Goal: Navigation & Orientation: Find specific page/section

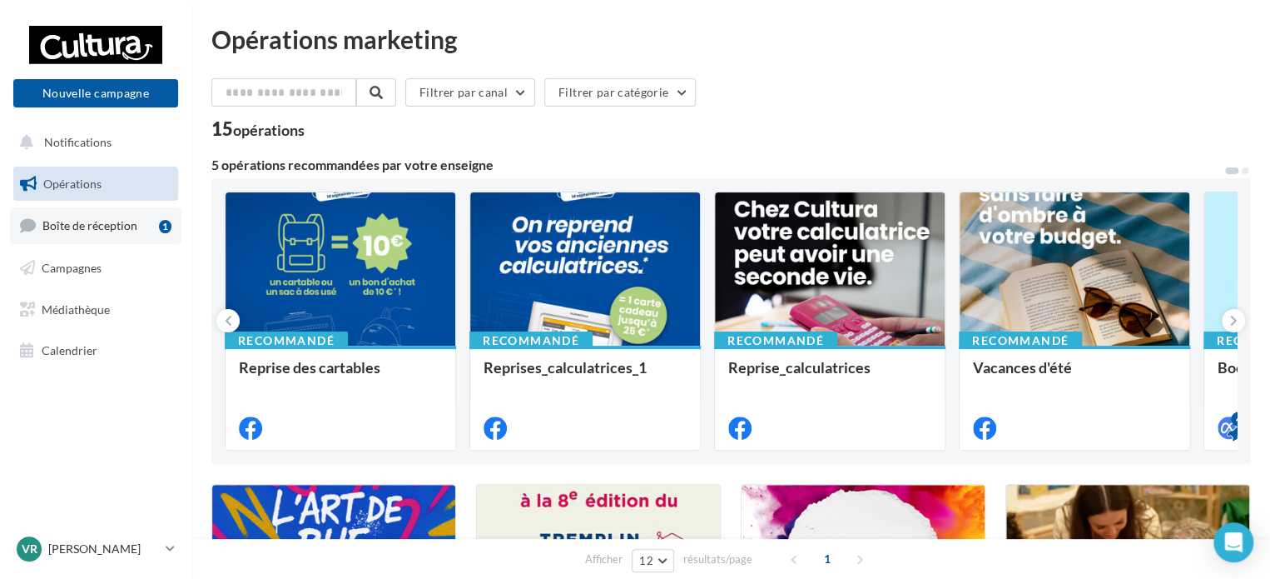
click at [103, 225] on span "Boîte de réception" at bounding box center [89, 225] width 95 height 14
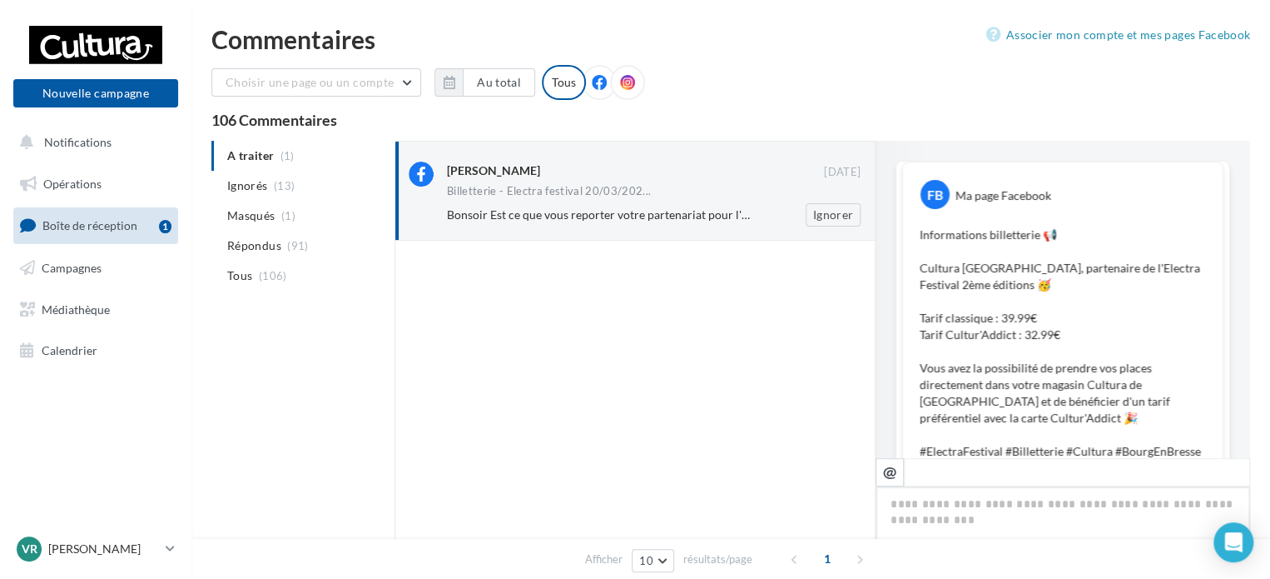
scroll to position [670, 0]
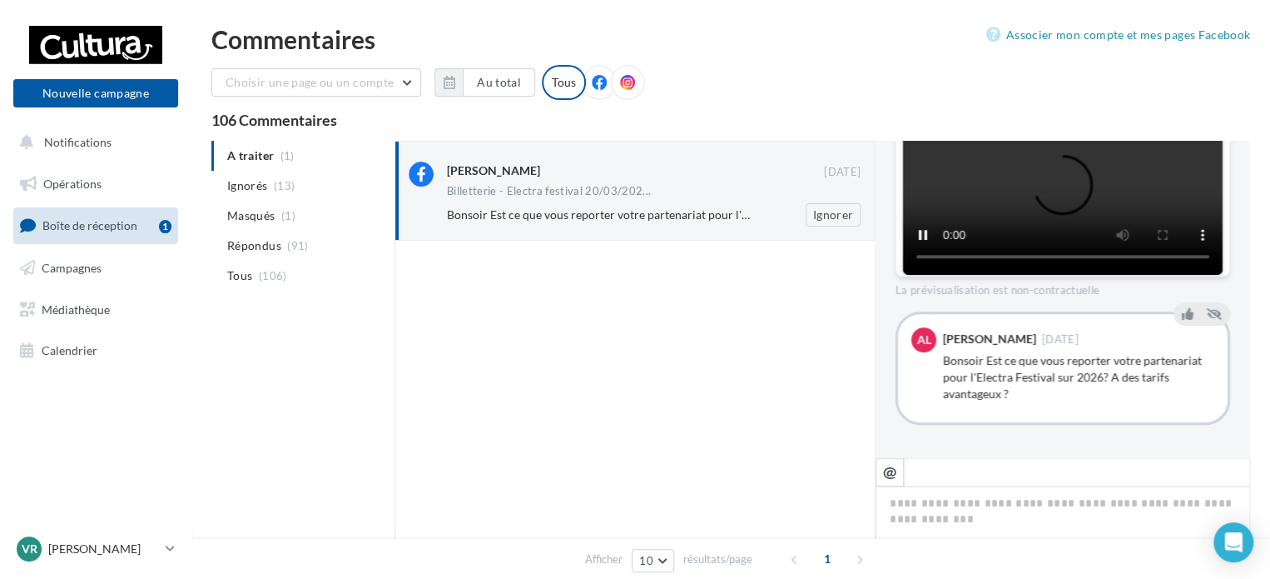
click at [513, 211] on span "Bonsoir Est ce que vous reporter votre partenariat pour l'Electra Festival sur …" at bounding box center [725, 214] width 556 height 14
click at [716, 215] on span "Bonsoir Est ce que vous reporter votre partenariat pour l'Electra Festival sur …" at bounding box center [725, 214] width 556 height 14
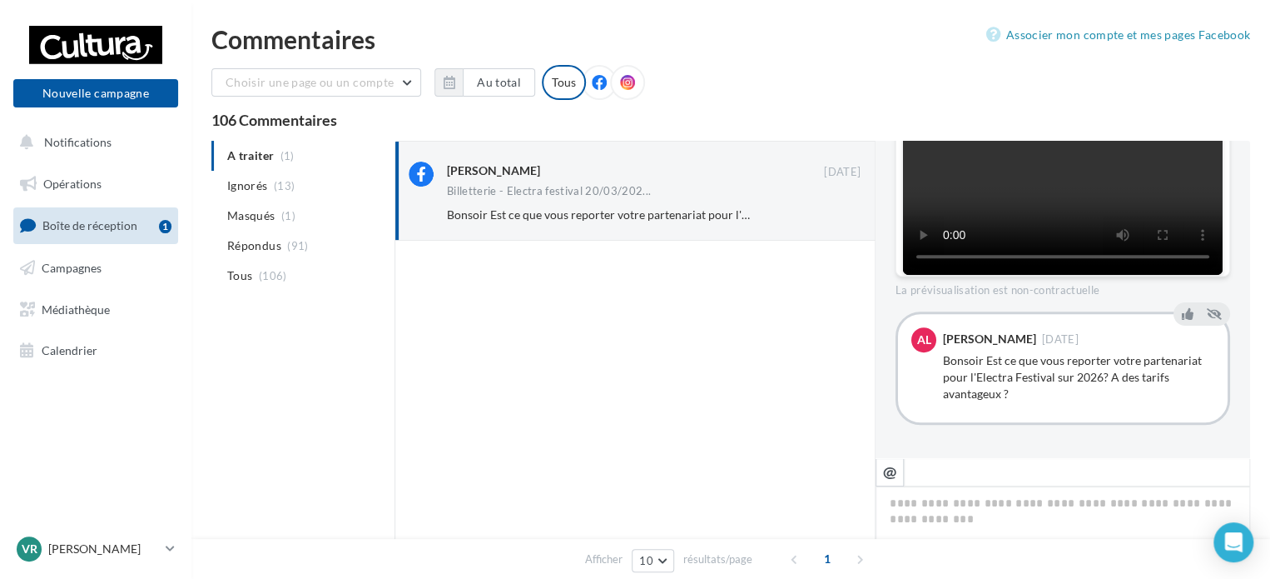
click at [255, 156] on ul "A traiter (1) Ignorés (13) Masqués (1) Répondus (91) Tous (106)" at bounding box center [299, 216] width 177 height 150
click at [533, 209] on span "Bonsoir Est ce que vous reporter votre partenariat pour l'Electra Festival sur …" at bounding box center [725, 214] width 556 height 14
click at [455, 170] on div "Aurelie Lilie" at bounding box center [493, 170] width 93 height 17
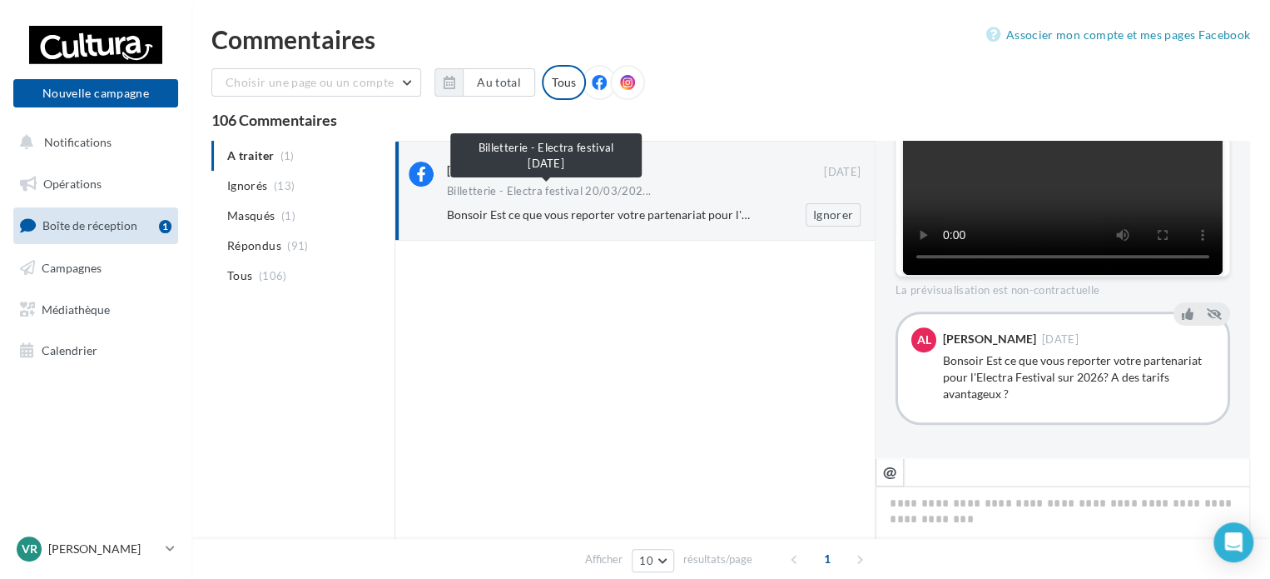
click at [480, 192] on span "Billetterie - Electra festival 20/03/202..." at bounding box center [549, 191] width 204 height 11
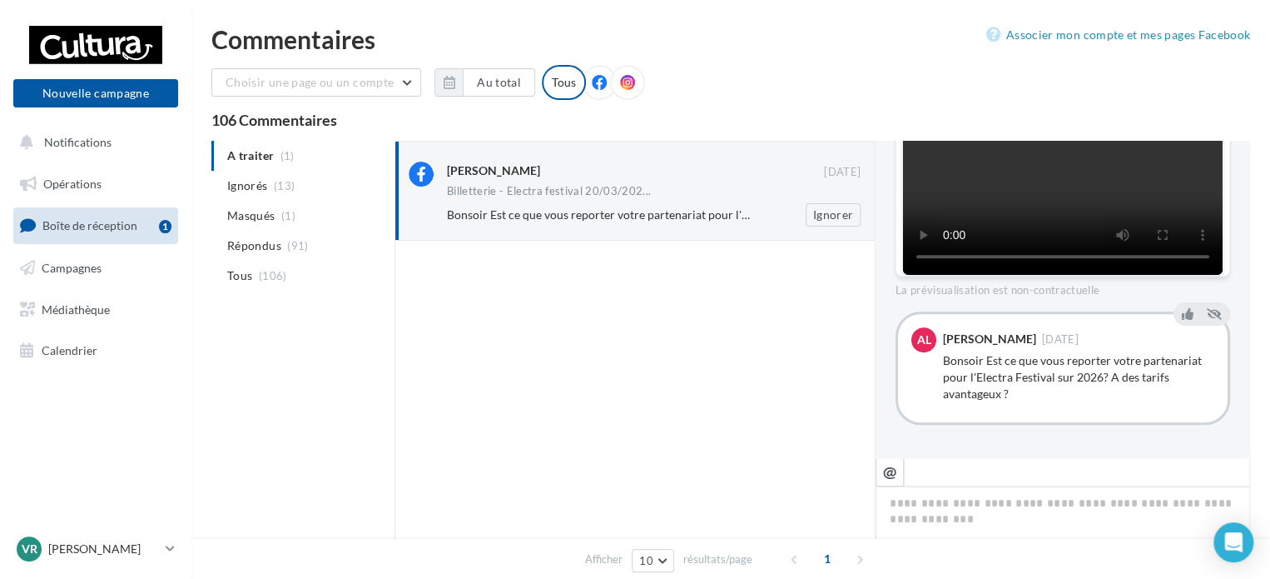
click at [486, 211] on span "Bonsoir Est ce que vous reporter votre partenariat pour l'Electra Festival sur …" at bounding box center [725, 214] width 556 height 14
drag, startPoint x: 486, startPoint y: 212, endPoint x: 473, endPoint y: 492, distance: 280.1
click at [472, 499] on div at bounding box center [635, 437] width 481 height 393
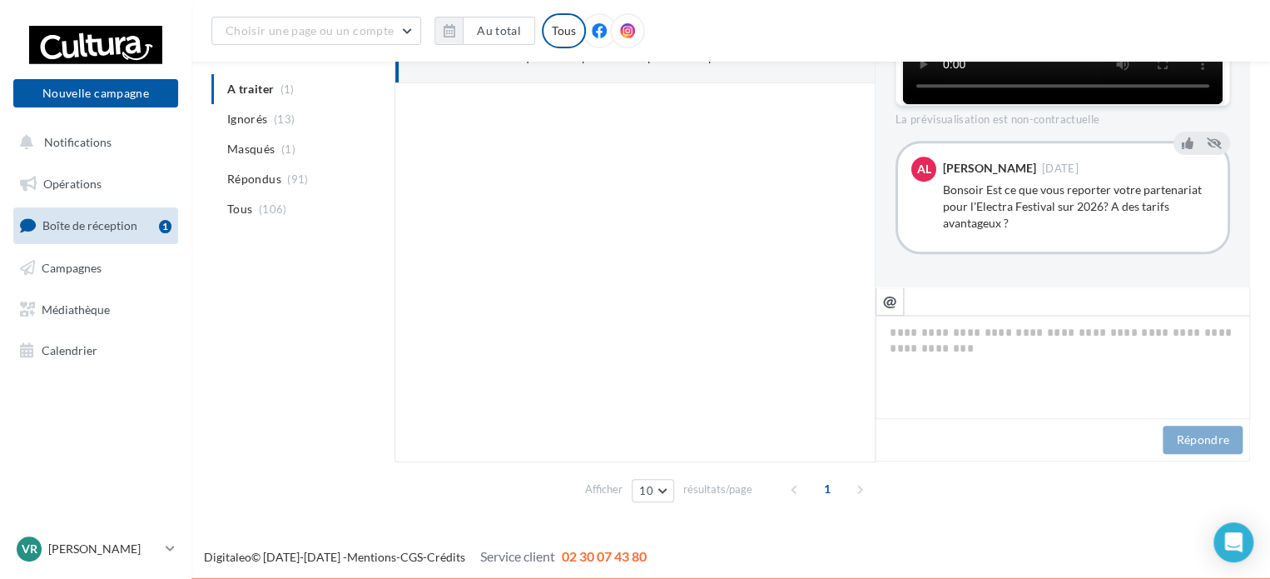
scroll to position [172, 0]
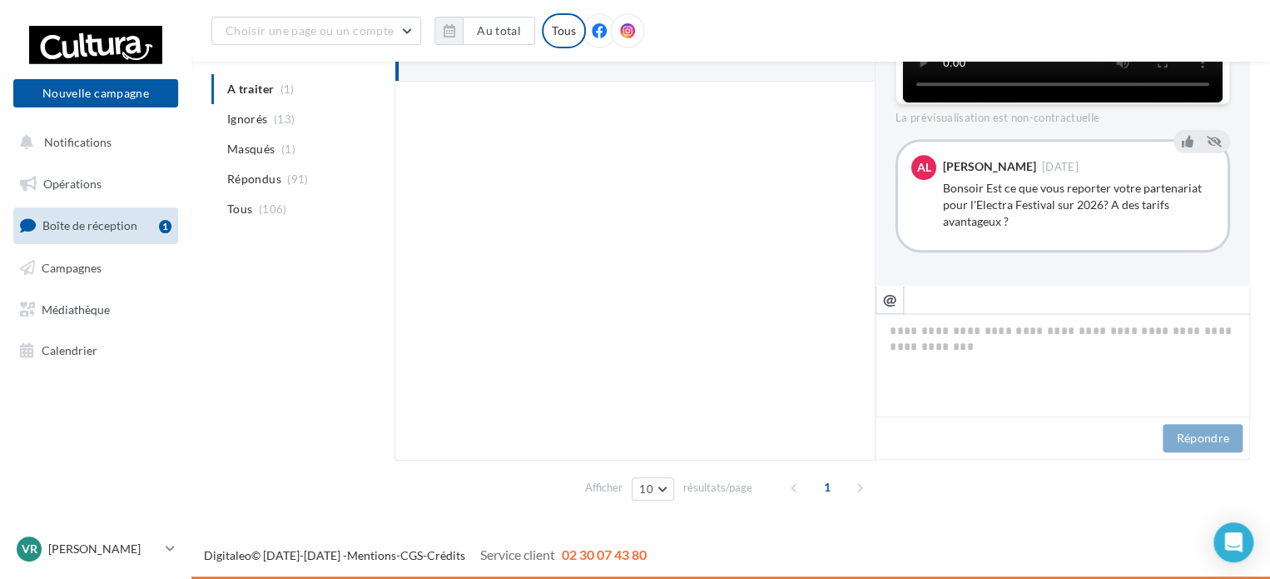
click at [1002, 421] on div "Répondre" at bounding box center [1063, 438] width 375 height 42
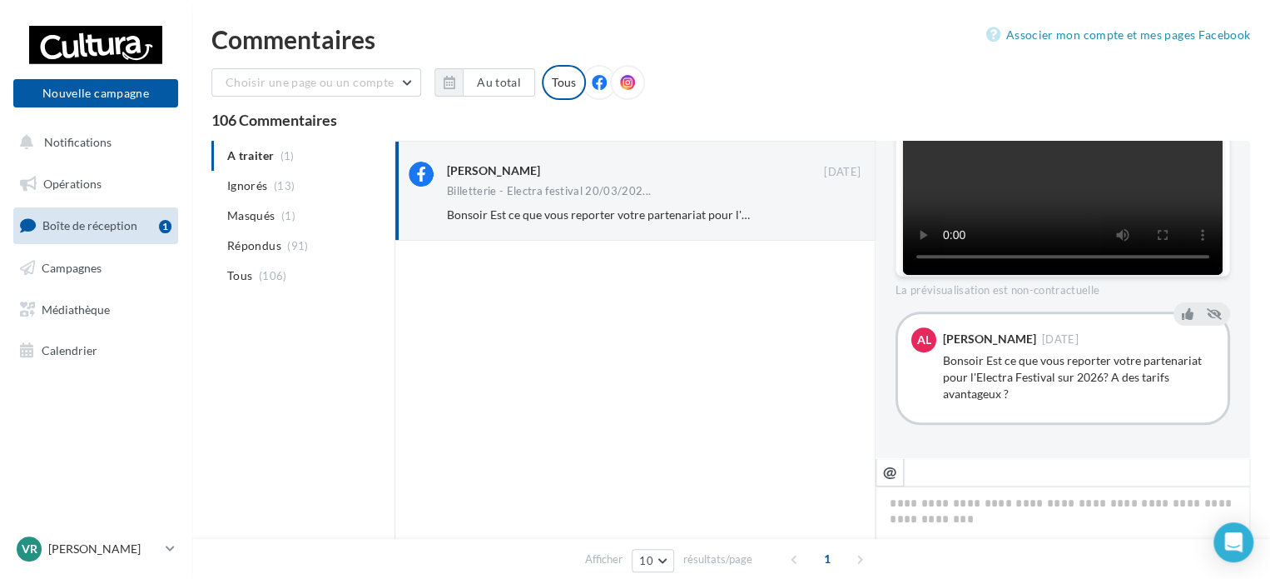
scroll to position [420, 0]
click at [242, 185] on span "Ignorés" at bounding box center [247, 185] width 40 height 17
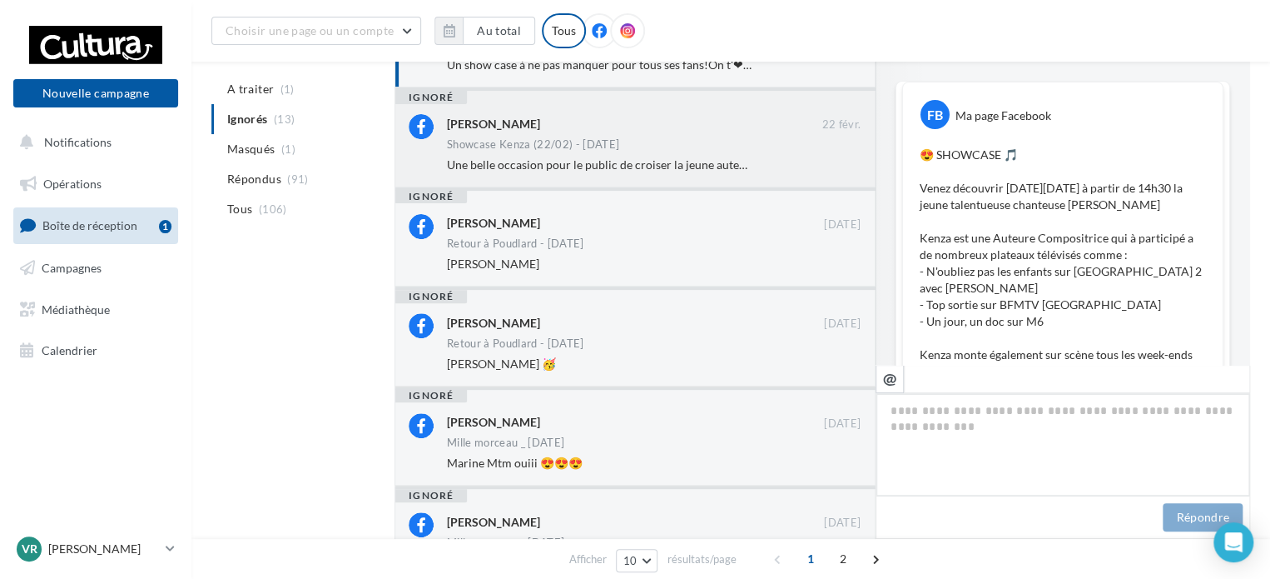
scroll to position [83, 0]
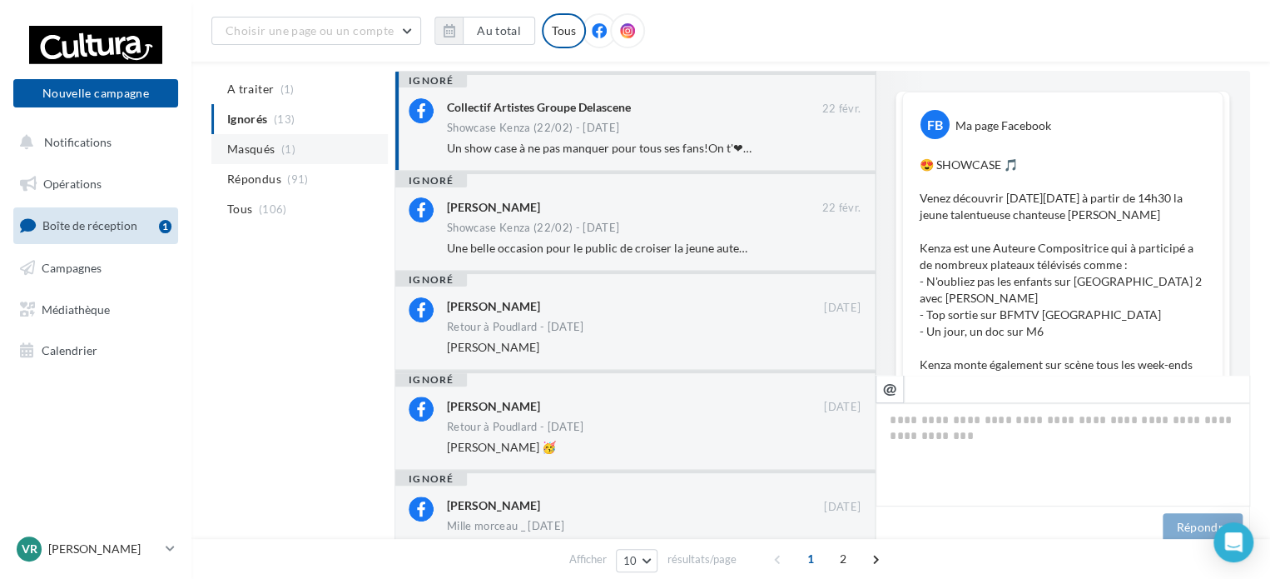
click at [249, 149] on span "Masqués" at bounding box center [250, 149] width 47 height 17
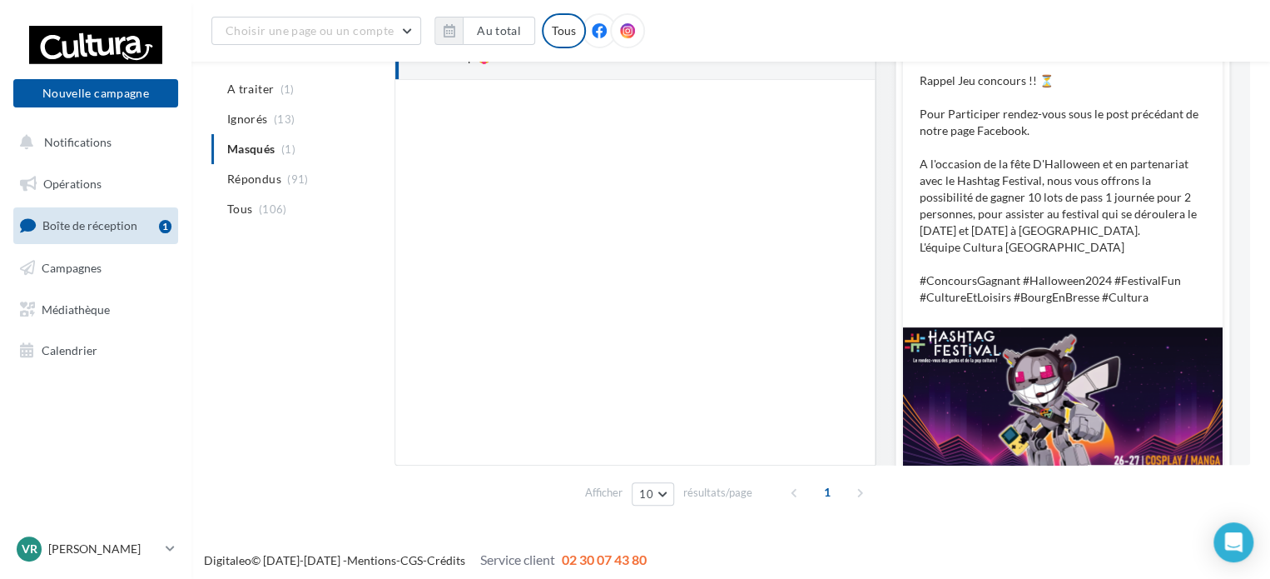
scroll to position [0, 0]
click at [238, 209] on span "Tous" at bounding box center [239, 209] width 25 height 17
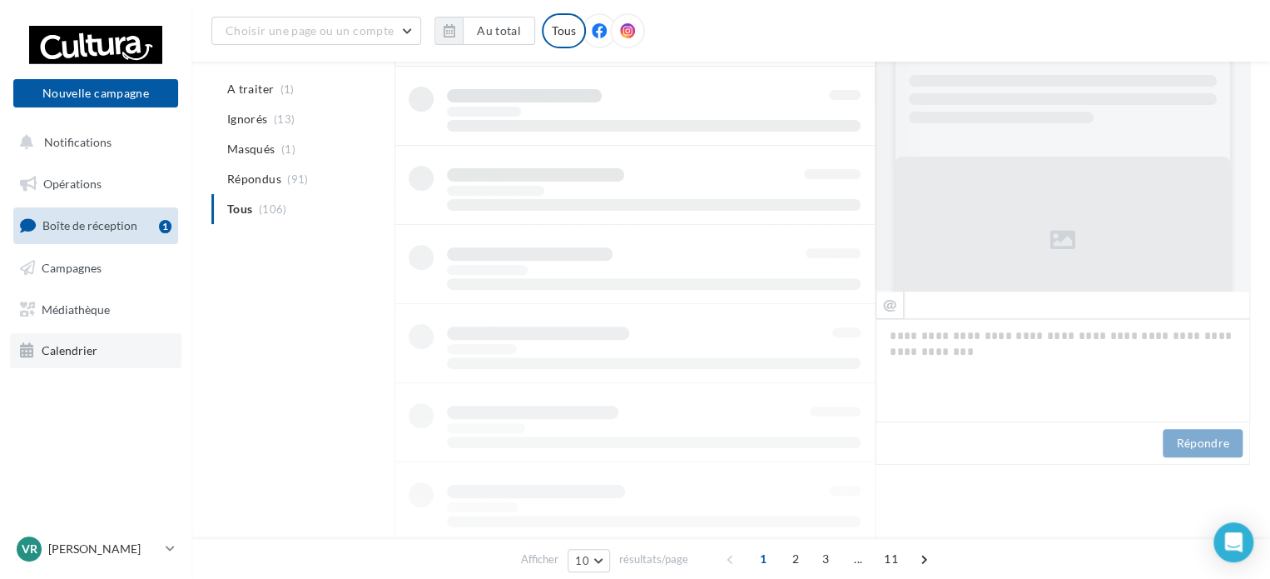
click at [147, 339] on link "Calendrier" at bounding box center [96, 350] width 172 height 35
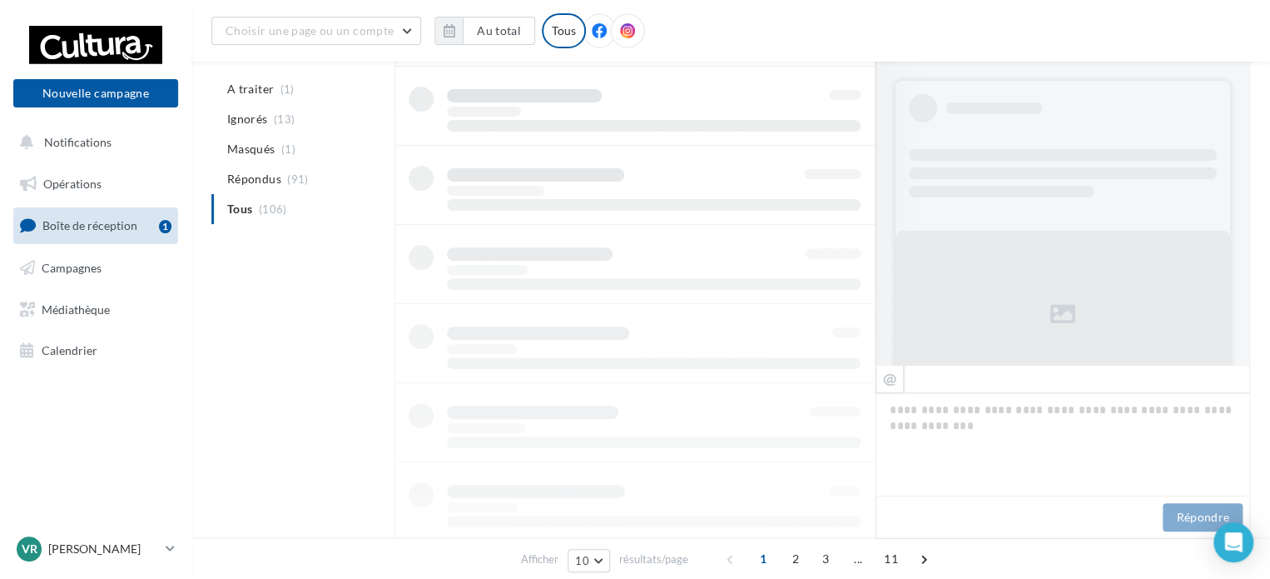
scroll to position [168, 0]
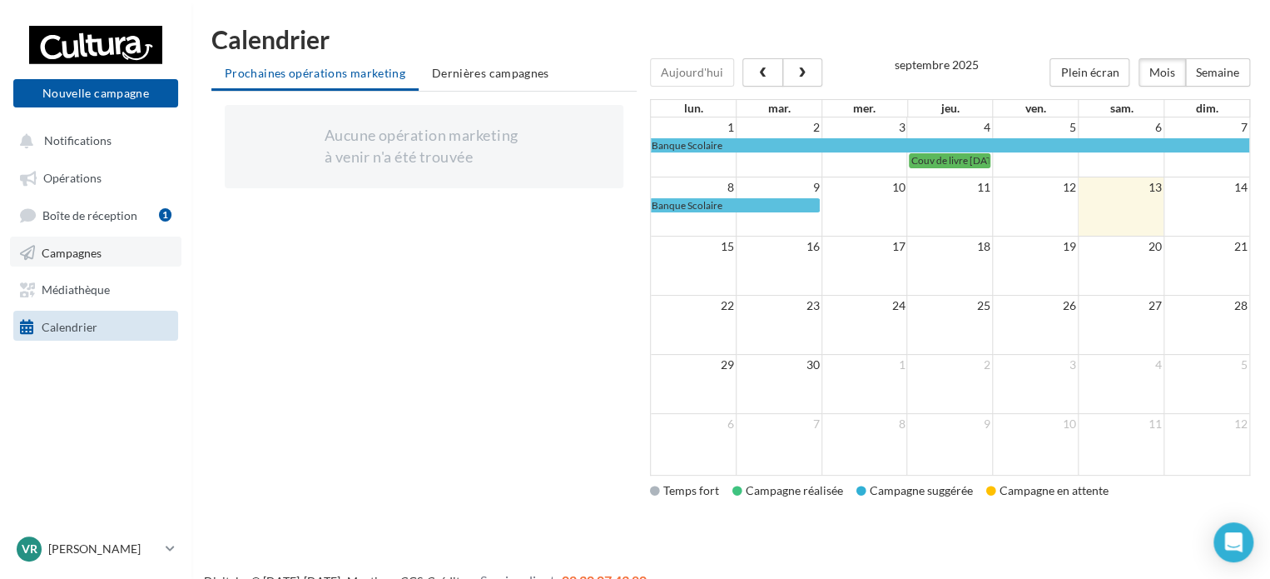
click at [86, 257] on span "Campagnes" at bounding box center [72, 252] width 60 height 14
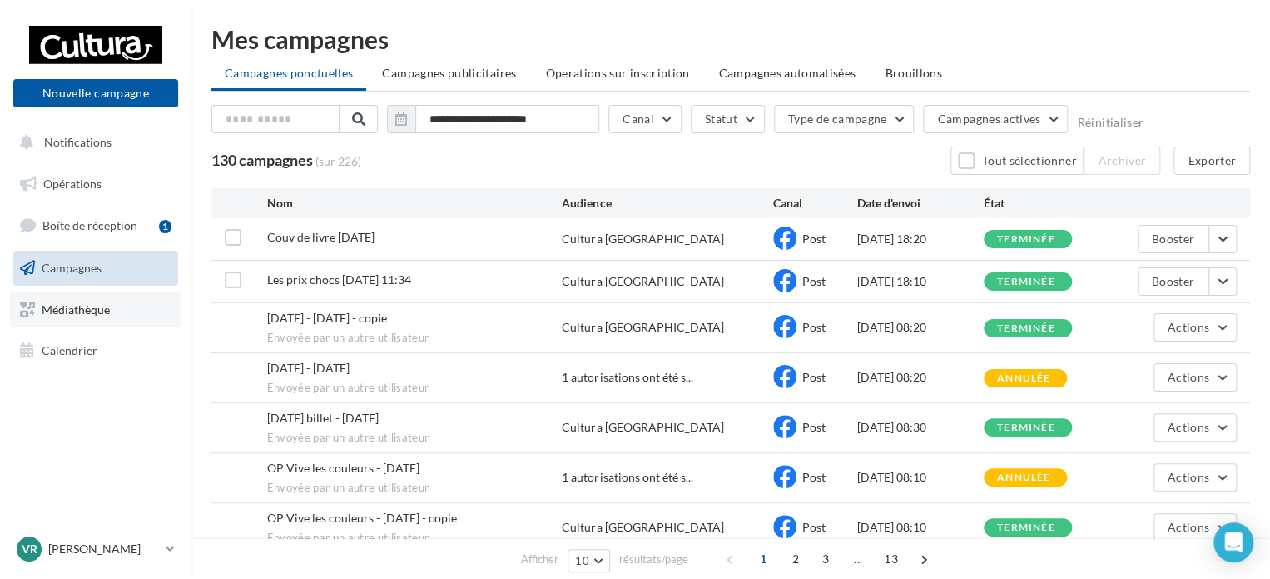
click at [91, 307] on span "Médiathèque" at bounding box center [76, 308] width 68 height 14
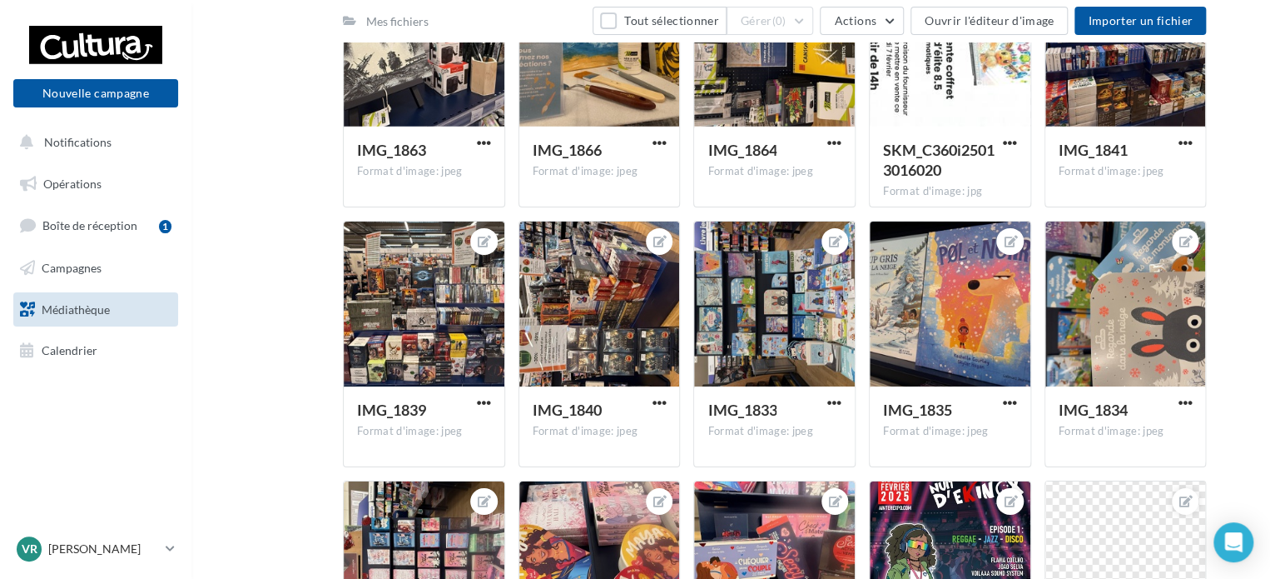
scroll to position [2814, 0]
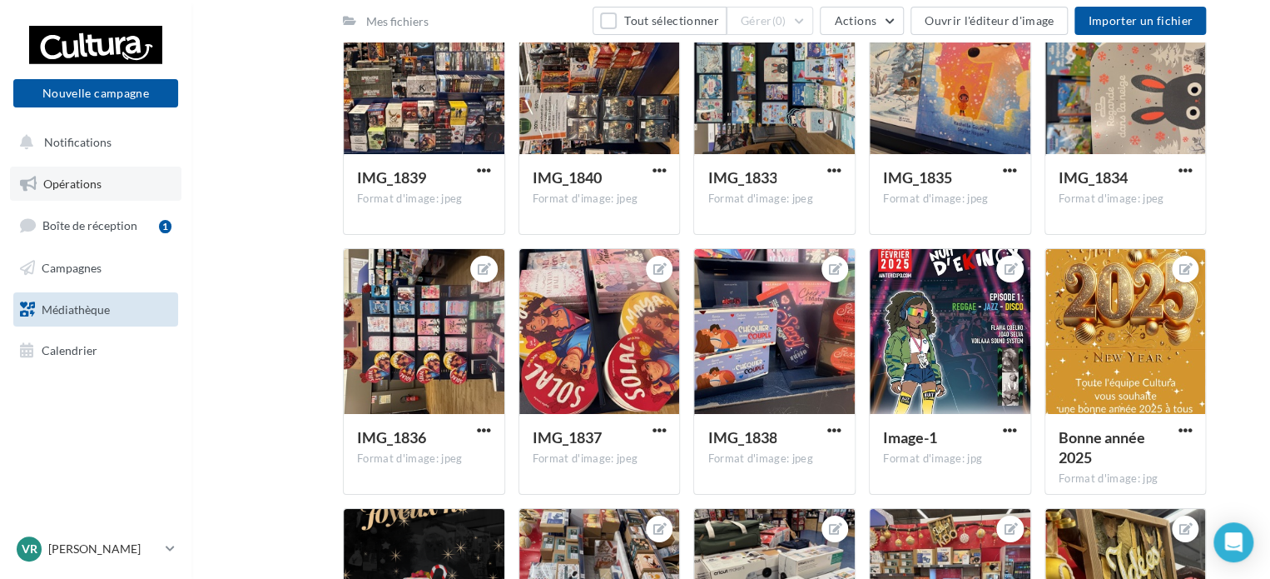
click at [67, 177] on span "Opérations" at bounding box center [72, 184] width 58 height 14
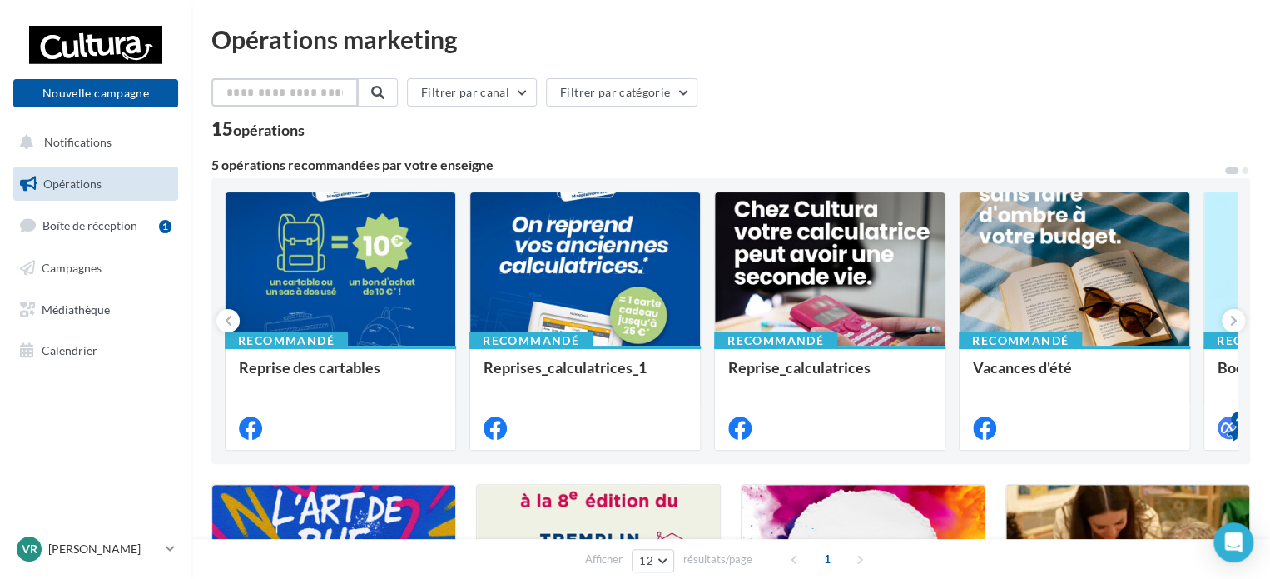
click at [248, 99] on input "text" at bounding box center [284, 92] width 147 height 28
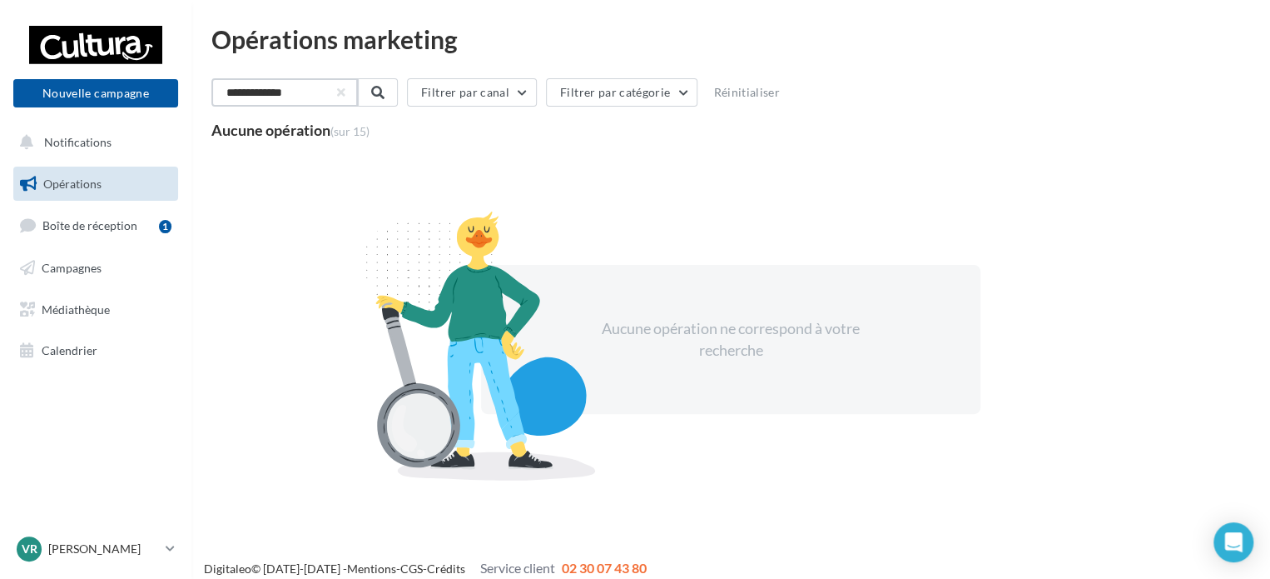
type input "**********"
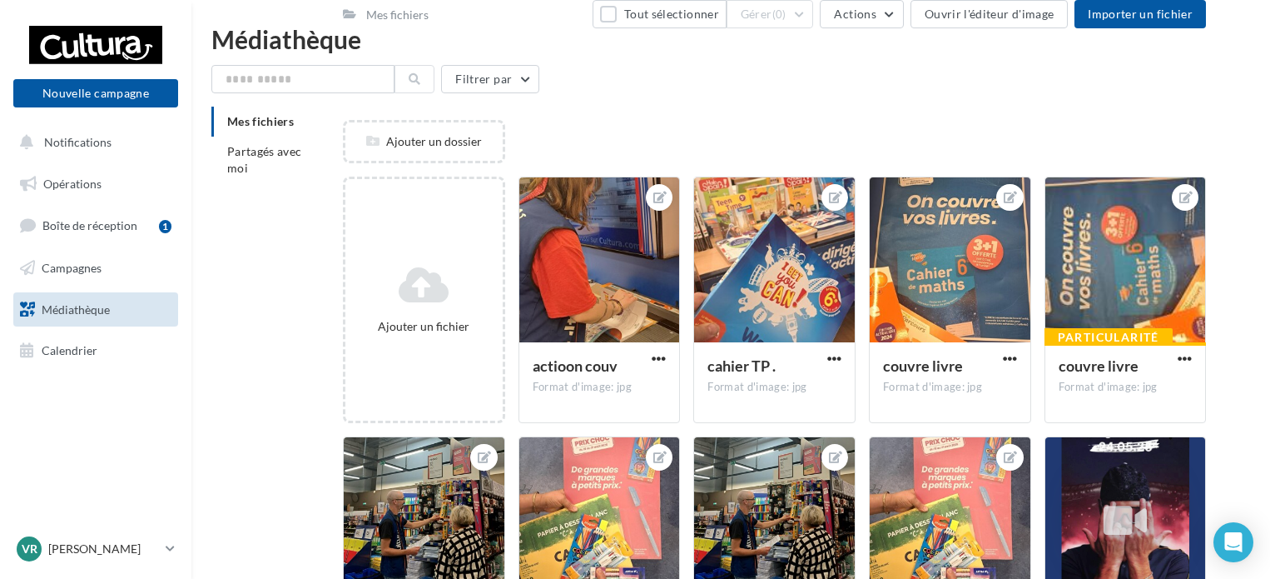
scroll to position [216, 0]
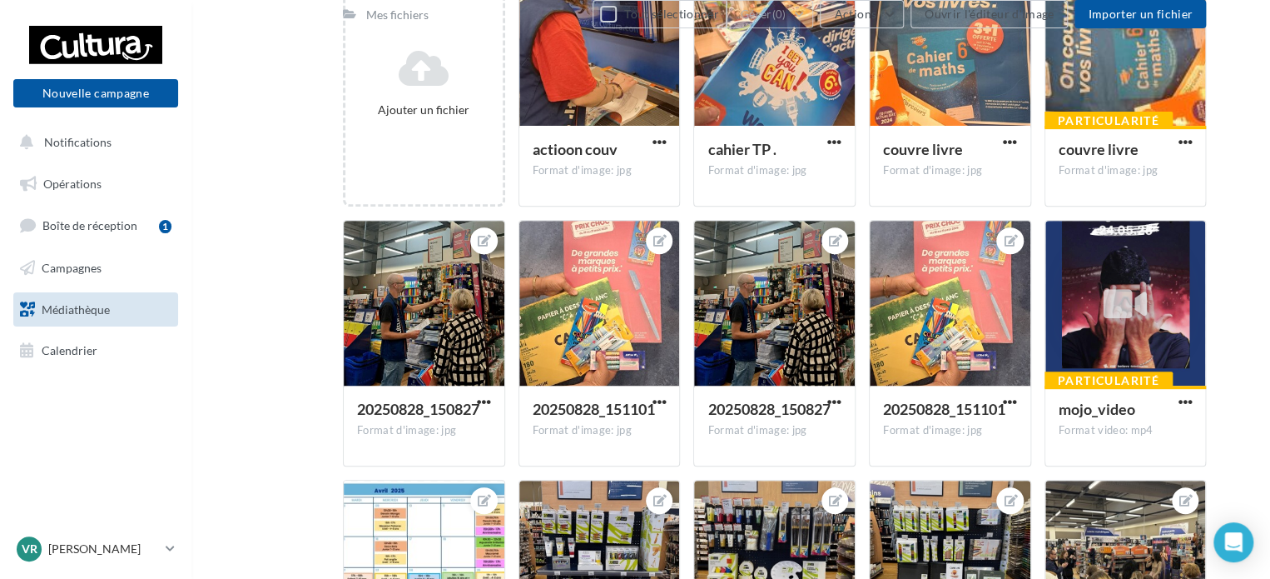
click at [83, 305] on span "Médiathèque" at bounding box center [76, 308] width 68 height 14
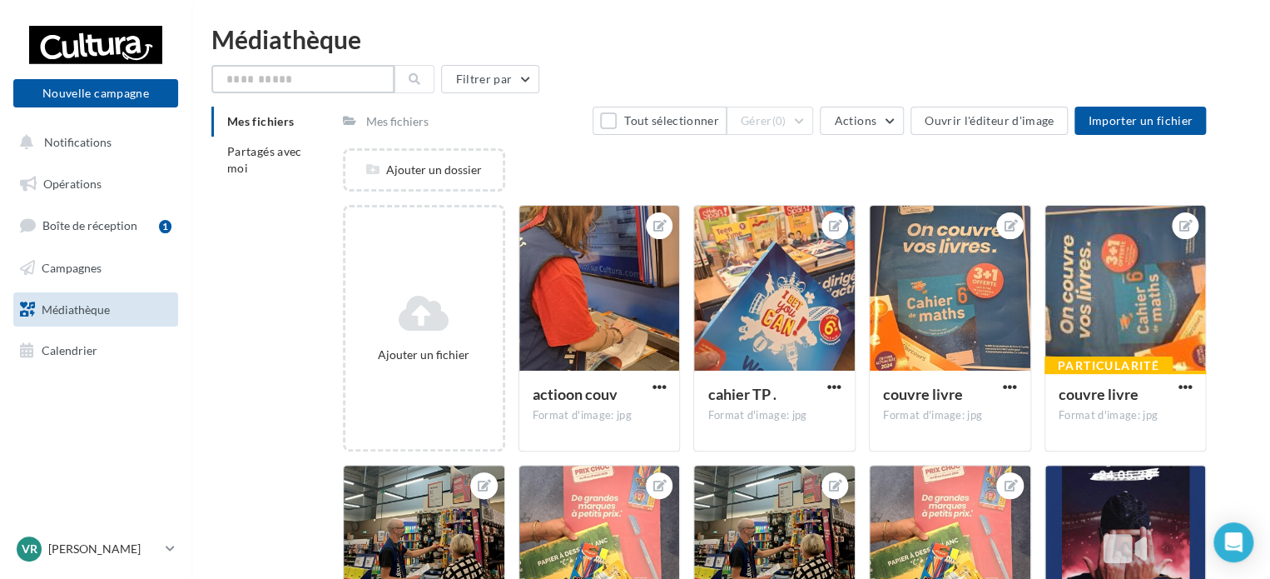
click at [306, 81] on input "text" at bounding box center [302, 79] width 183 height 28
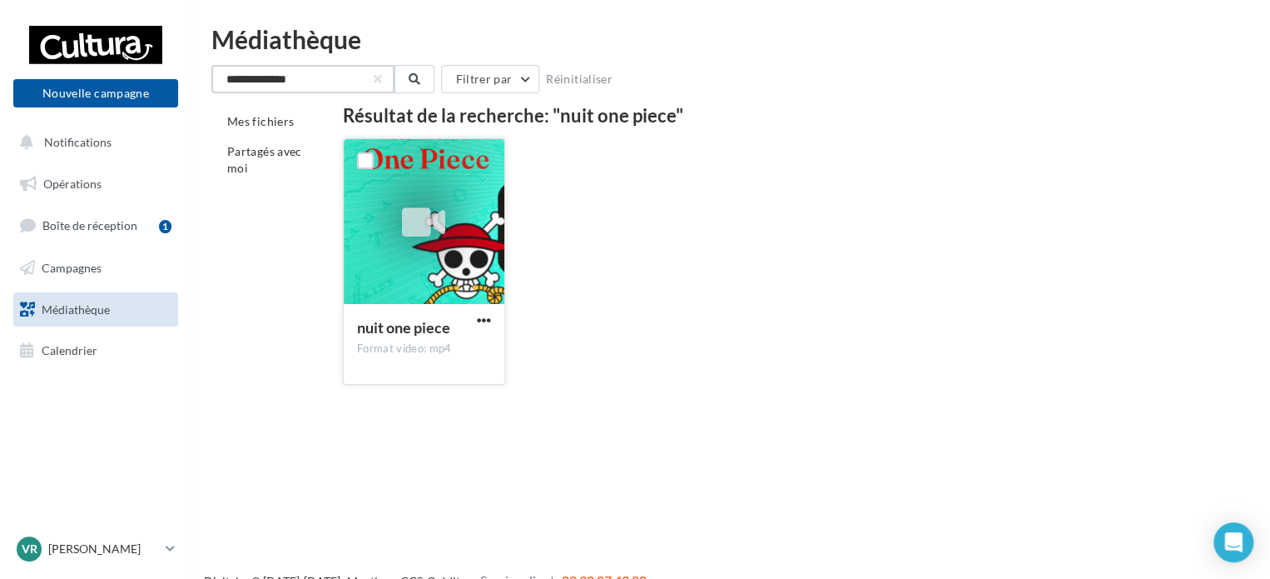
type input "**********"
click at [474, 242] on div at bounding box center [424, 222] width 161 height 167
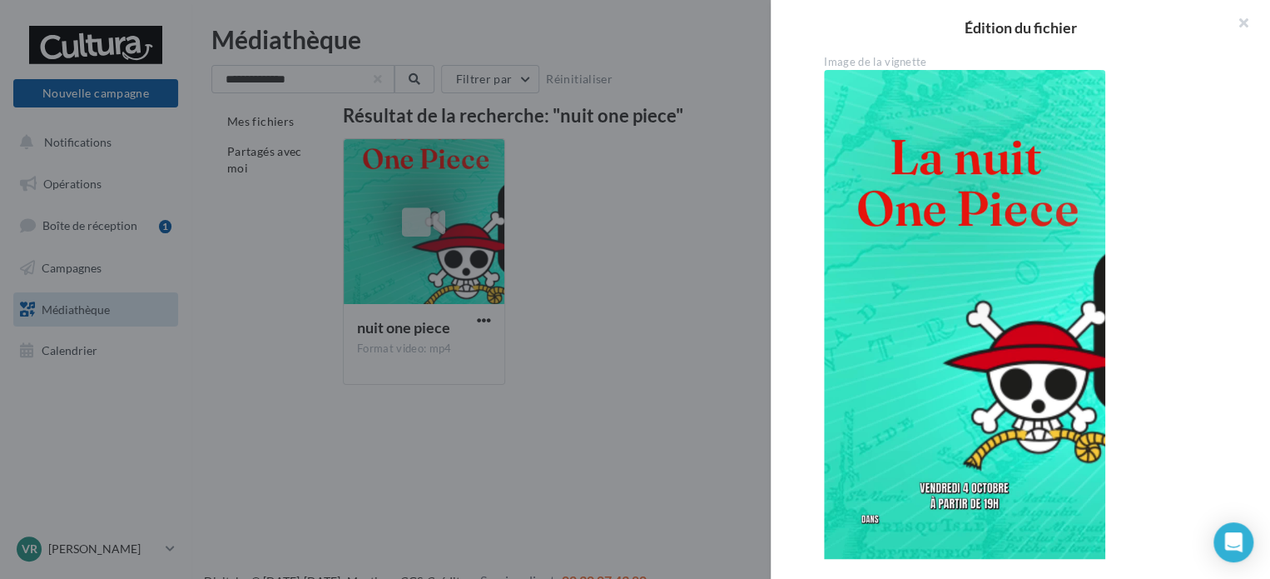
click at [645, 306] on div at bounding box center [635, 289] width 1270 height 579
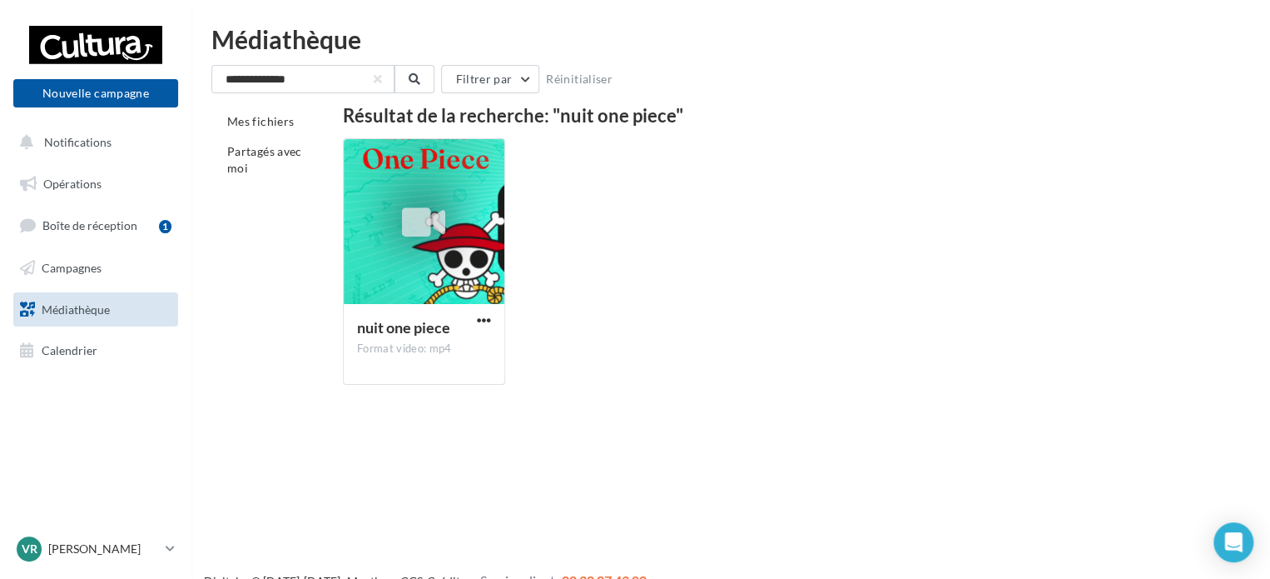
click at [226, 370] on div "Mes fichiers Partagés avec moi Résultat de la recherche: "nuit one piece" nuit …" at bounding box center [737, 252] width 1052 height 291
click at [44, 349] on span "Calendrier" at bounding box center [70, 350] width 56 height 14
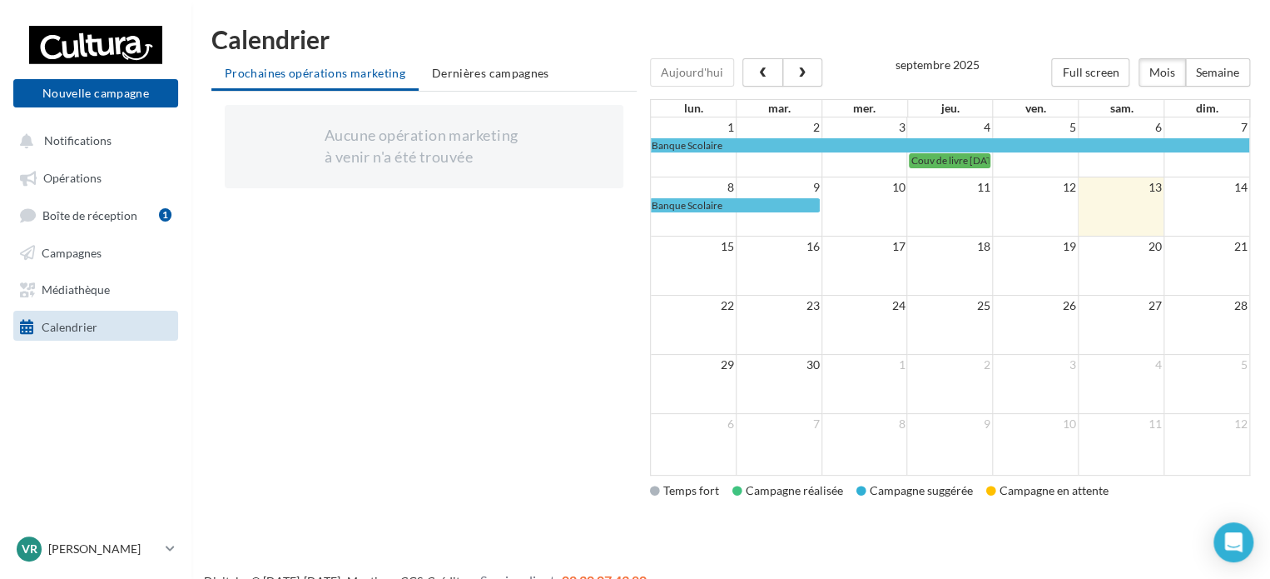
click at [1117, 255] on td "20" at bounding box center [1121, 246] width 86 height 21
click at [795, 75] on span "button" at bounding box center [802, 73] width 14 height 12
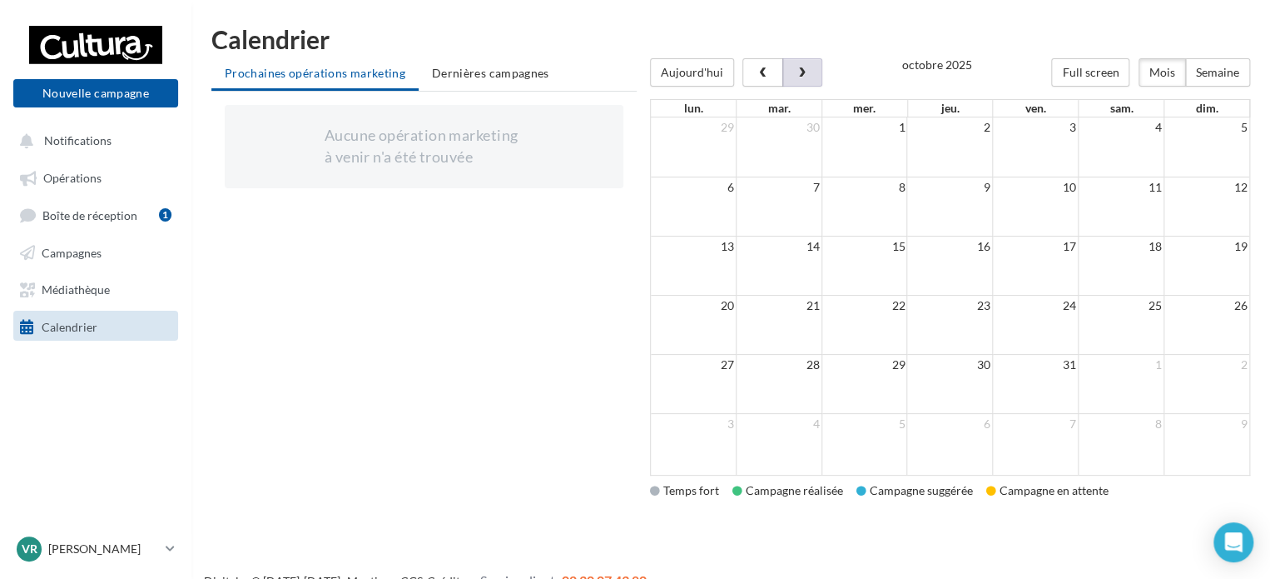
click at [795, 75] on span "button" at bounding box center [802, 73] width 14 height 12
click at [759, 68] on span "button" at bounding box center [763, 73] width 14 height 12
click at [759, 68] on div "Aujourd'hui Full screen Mois Semaine octobre 2025 lun. mar. mer. jeu. ven. sam.…" at bounding box center [950, 266] width 600 height 417
click at [87, 254] on span "Campagnes" at bounding box center [72, 252] width 60 height 14
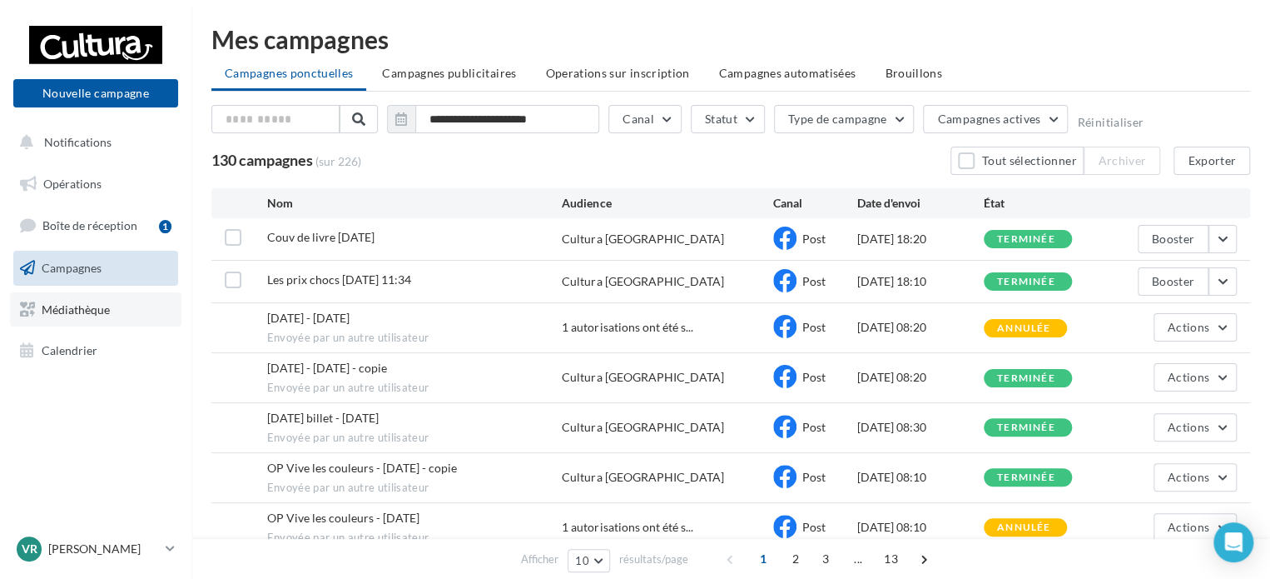
click at [75, 310] on span "Médiathèque" at bounding box center [76, 308] width 68 height 14
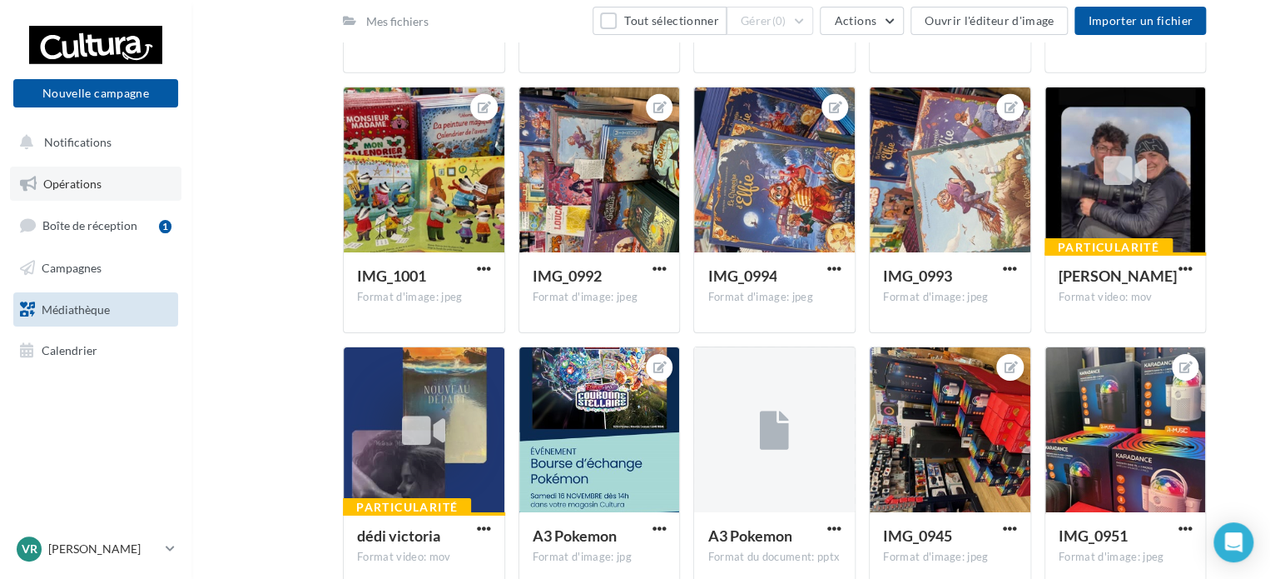
scroll to position [9298, 0]
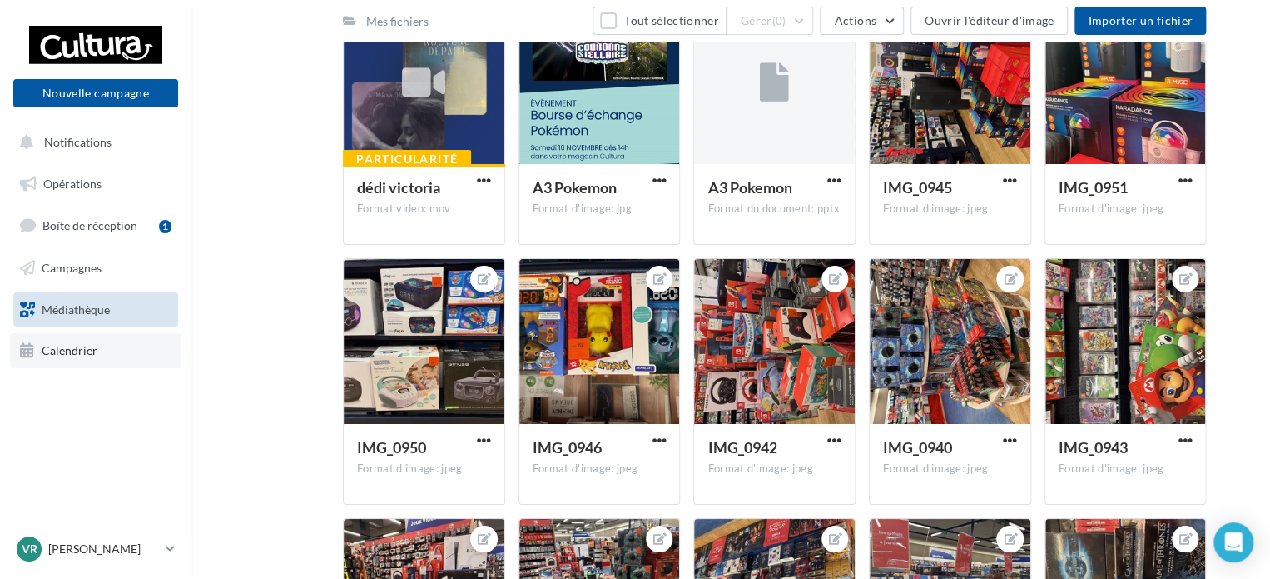
click at [86, 350] on span "Calendrier" at bounding box center [70, 350] width 56 height 14
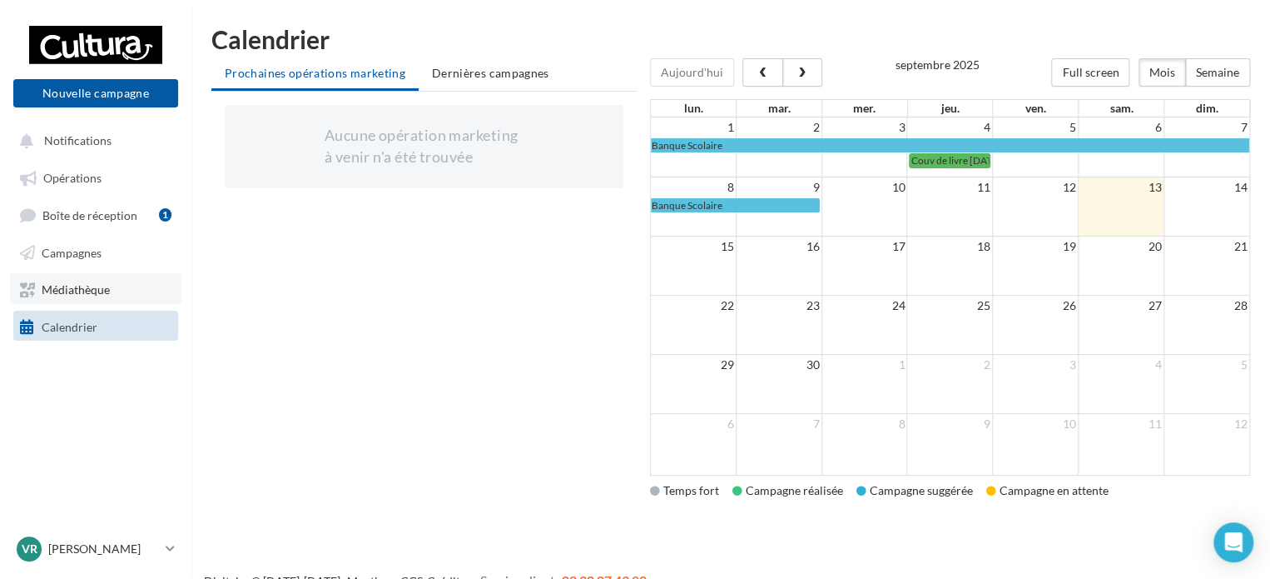
click at [74, 288] on span "Médiathèque" at bounding box center [76, 289] width 68 height 14
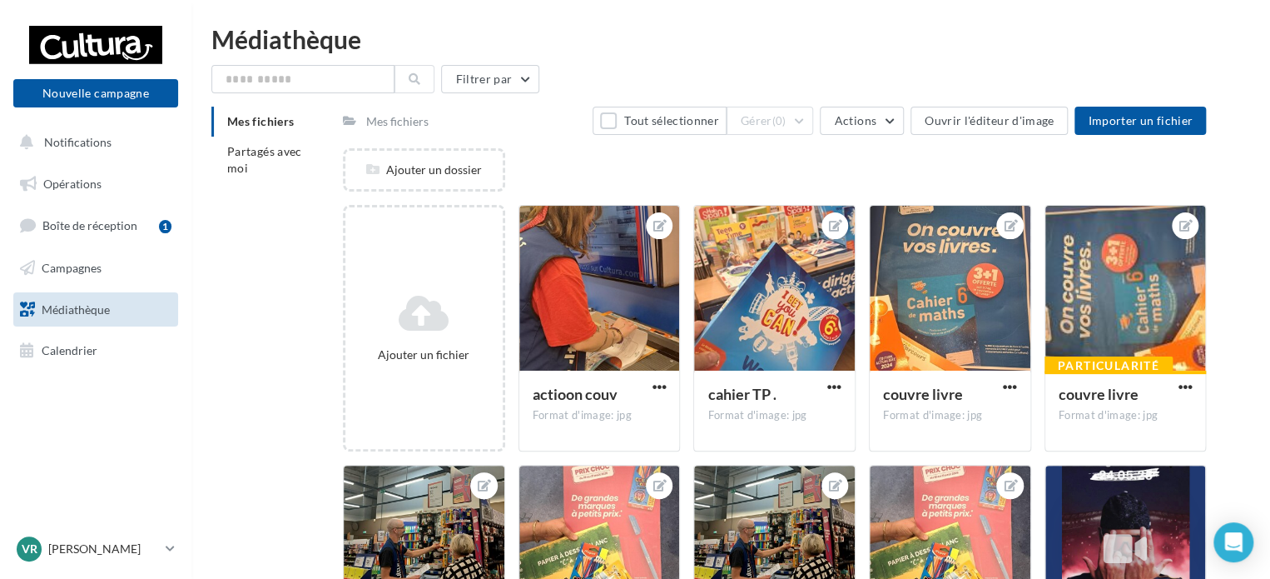
click at [66, 257] on link "Campagnes" at bounding box center [96, 268] width 172 height 35
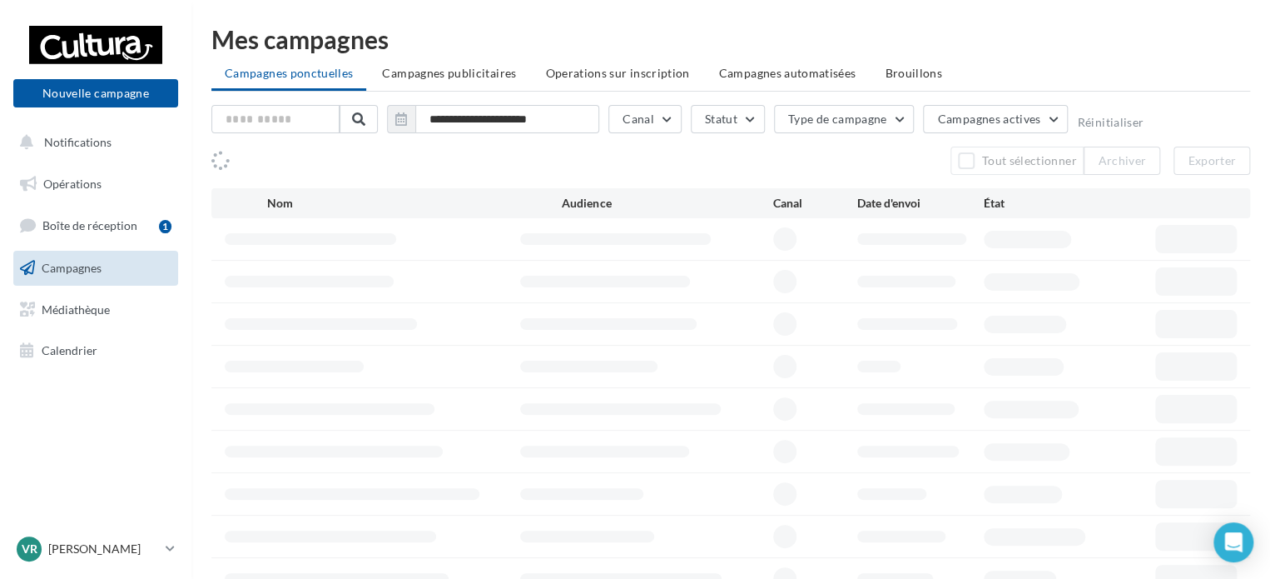
click at [68, 191] on link "Opérations" at bounding box center [96, 184] width 172 height 35
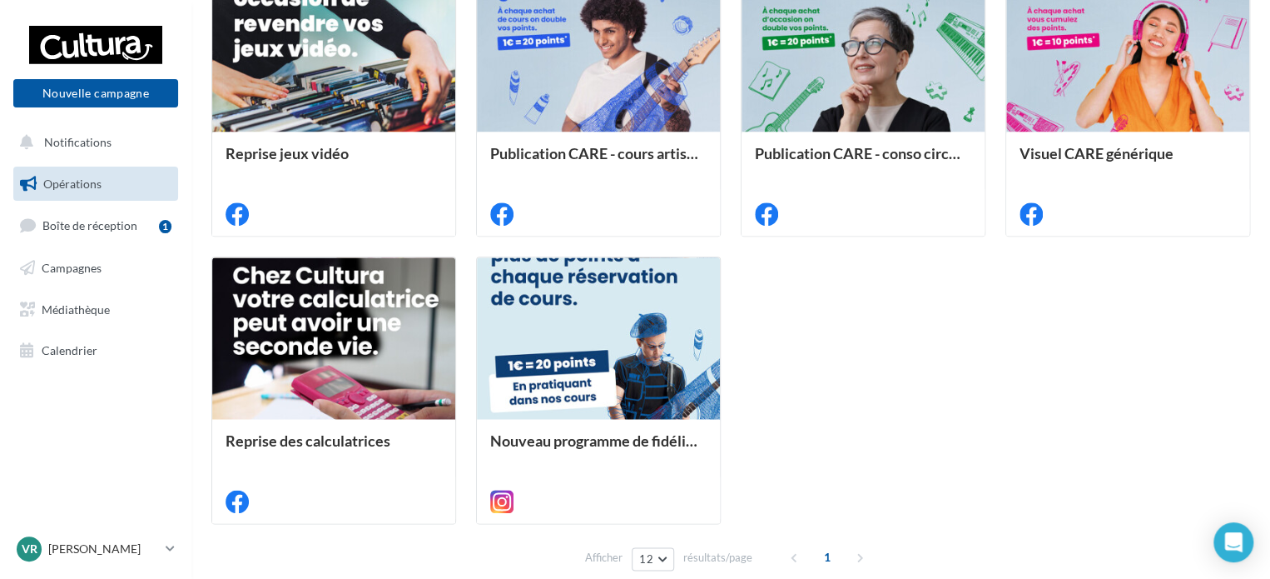
scroll to position [885, 0]
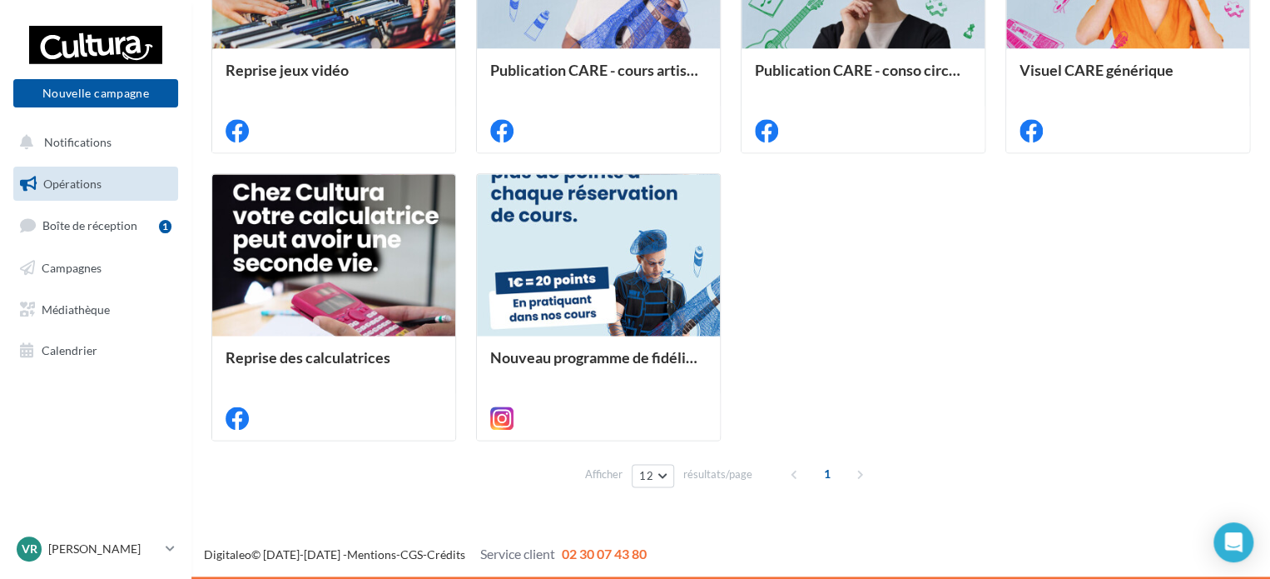
click at [855, 471] on div "1" at bounding box center [829, 473] width 95 height 27
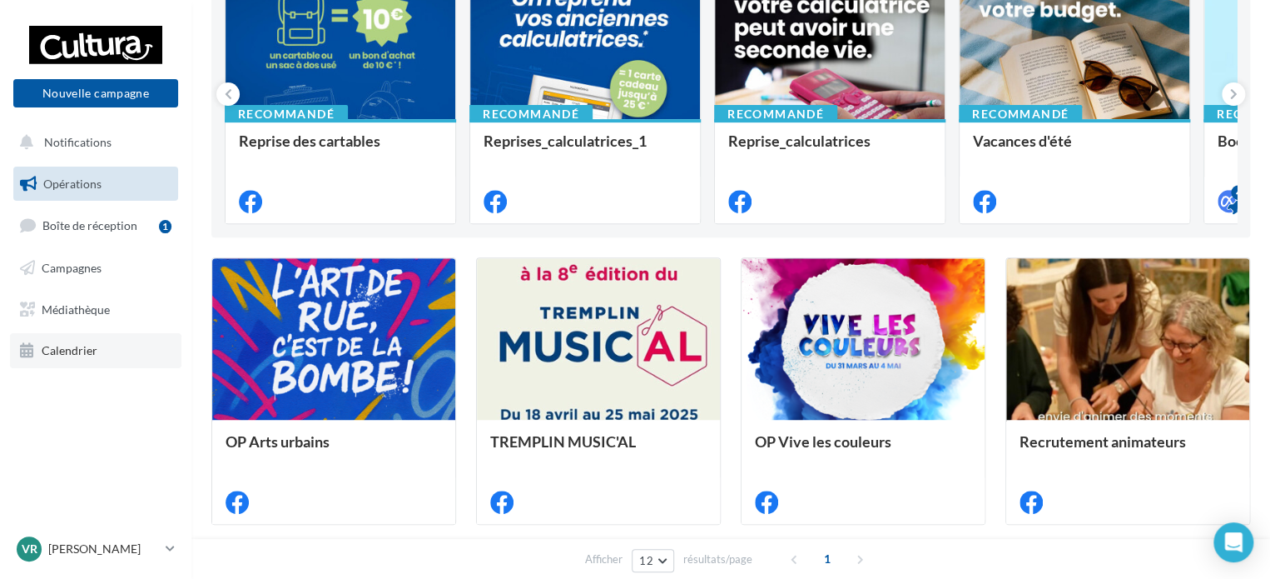
scroll to position [52, 0]
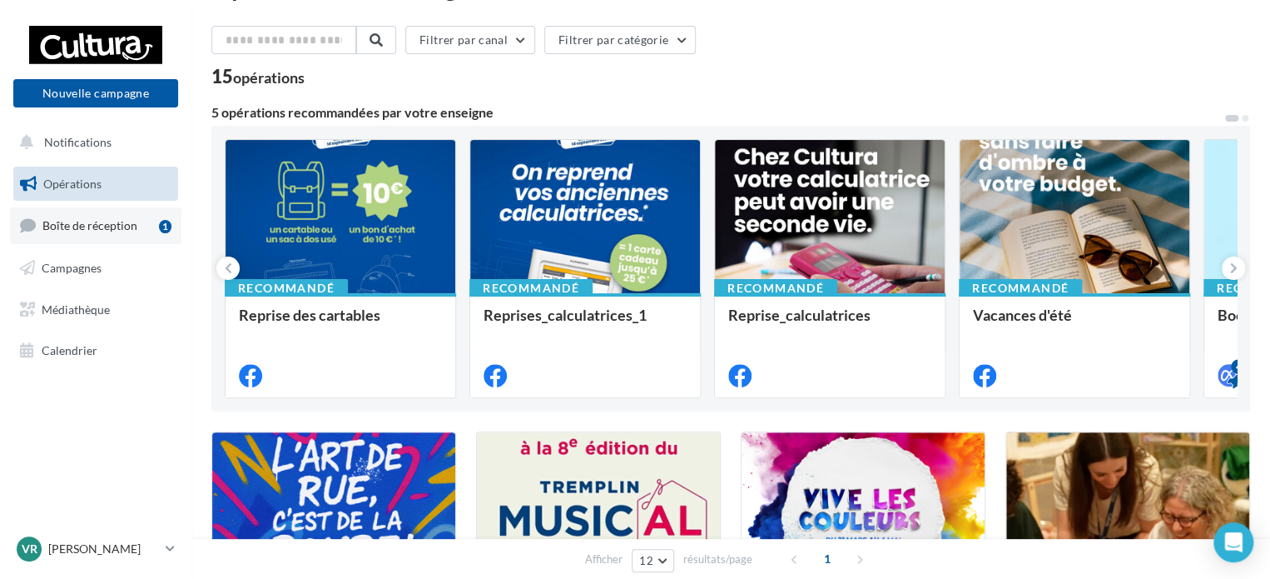
click at [95, 229] on span "Boîte de réception" at bounding box center [89, 225] width 95 height 14
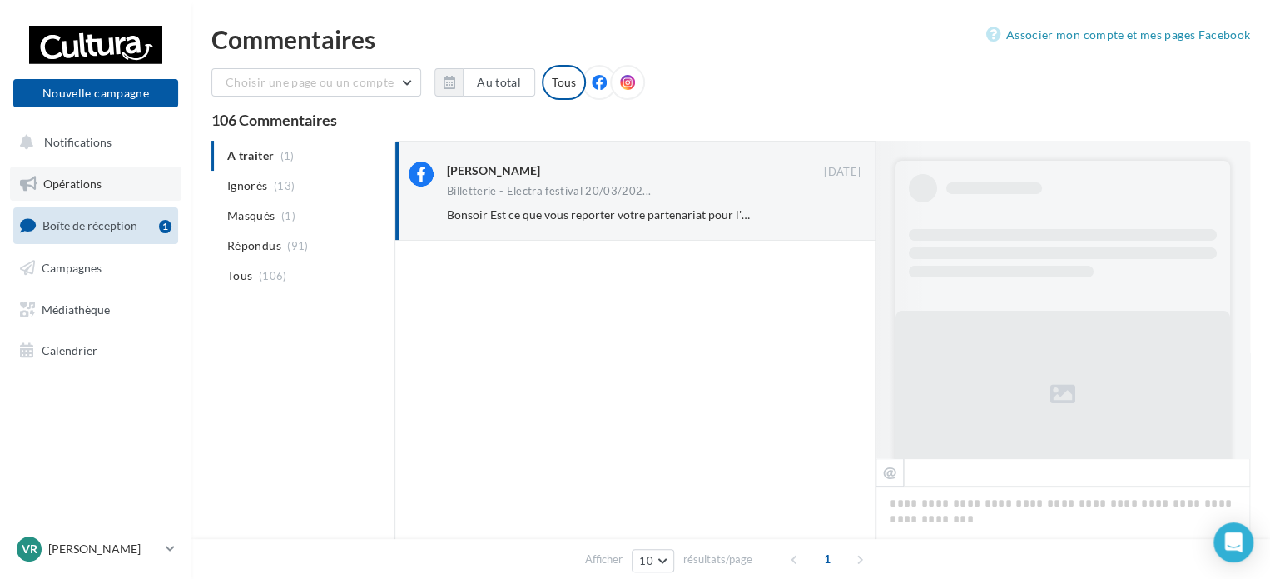
click at [83, 193] on link "Opérations" at bounding box center [96, 184] width 172 height 35
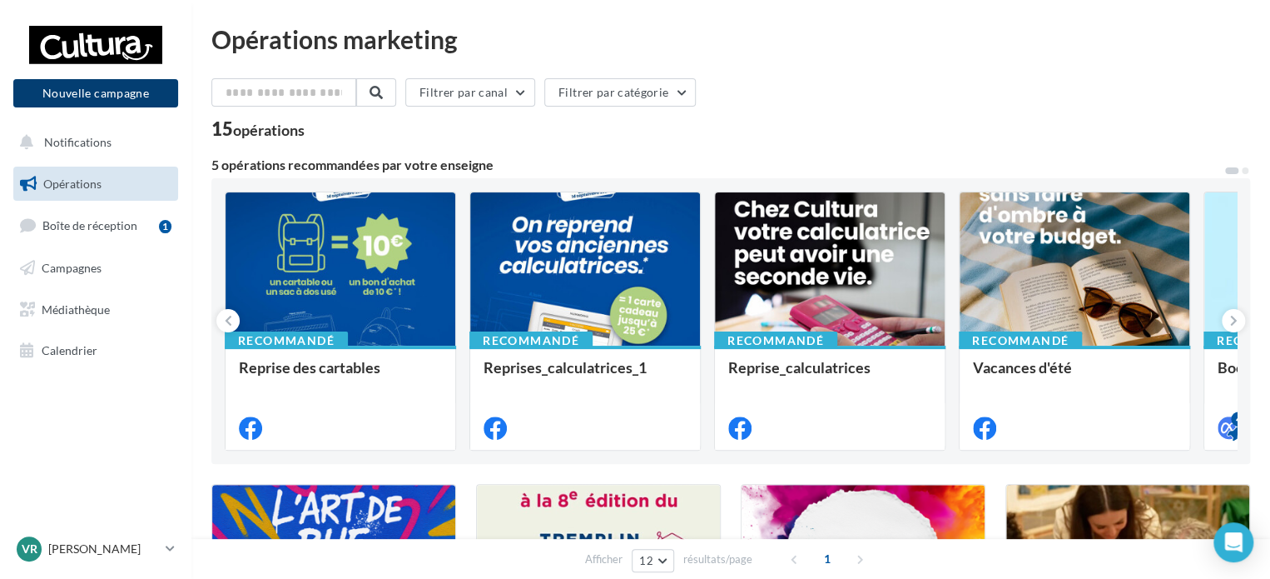
click at [148, 91] on button "Nouvelle campagne" at bounding box center [95, 93] width 165 height 28
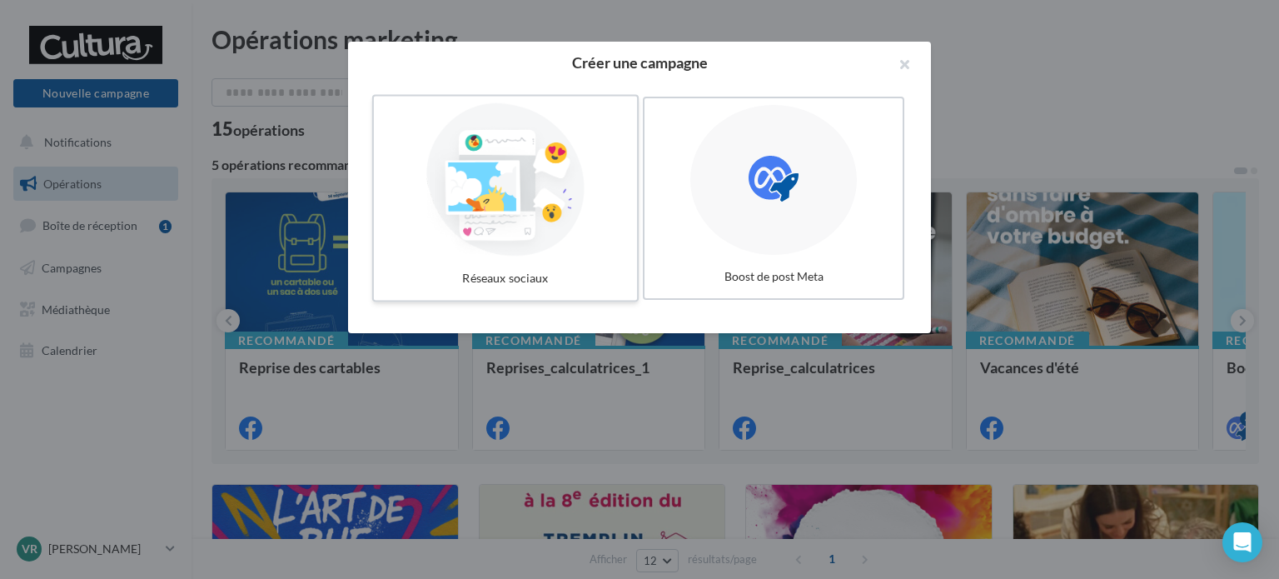
click at [546, 208] on div at bounding box center [505, 179] width 250 height 153
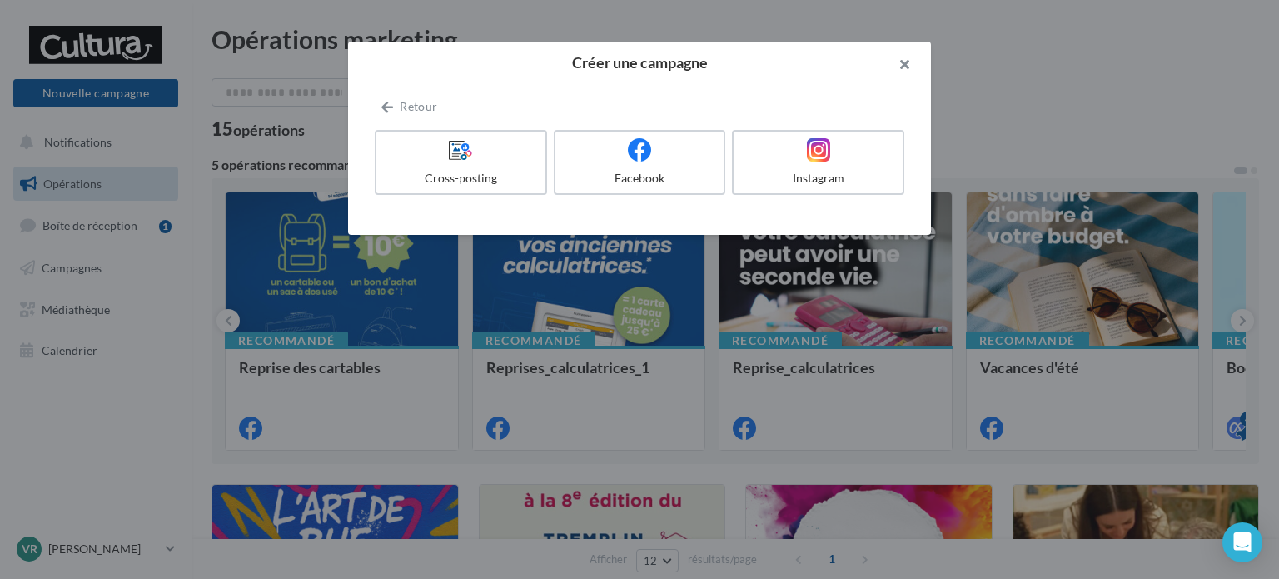
click at [901, 54] on button "button" at bounding box center [897, 67] width 67 height 50
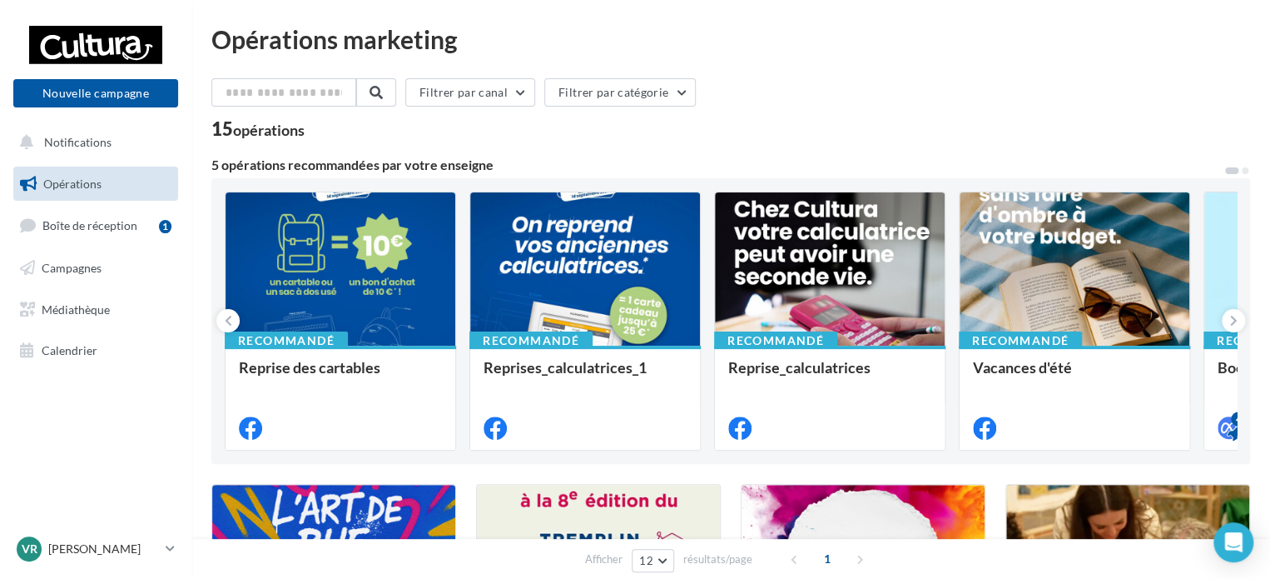
click at [374, 132] on div "15 opérations" at bounding box center [730, 131] width 1039 height 22
click at [1149, 390] on div "Vacances d'été" at bounding box center [1074, 397] width 203 height 76
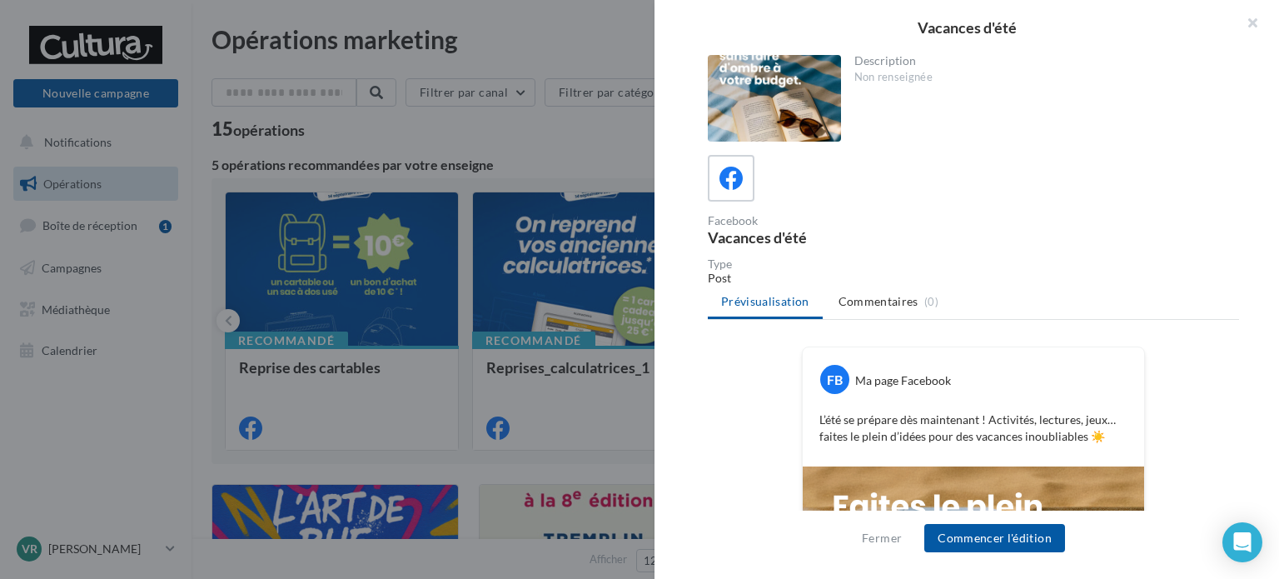
click at [1149, 535] on div "Fermer Commencer l'édition" at bounding box center [966, 544] width 624 height 68
